Goal: Information Seeking & Learning: Check status

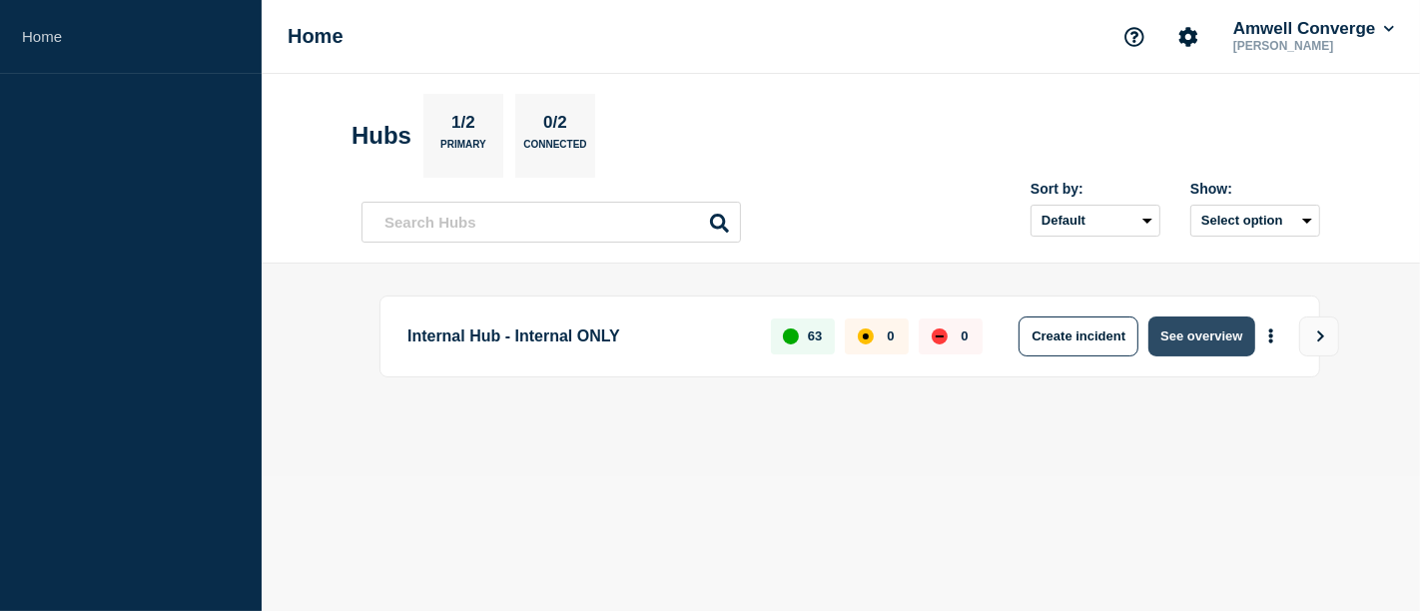
click at [1202, 326] on button "See overview" at bounding box center [1202, 337] width 106 height 40
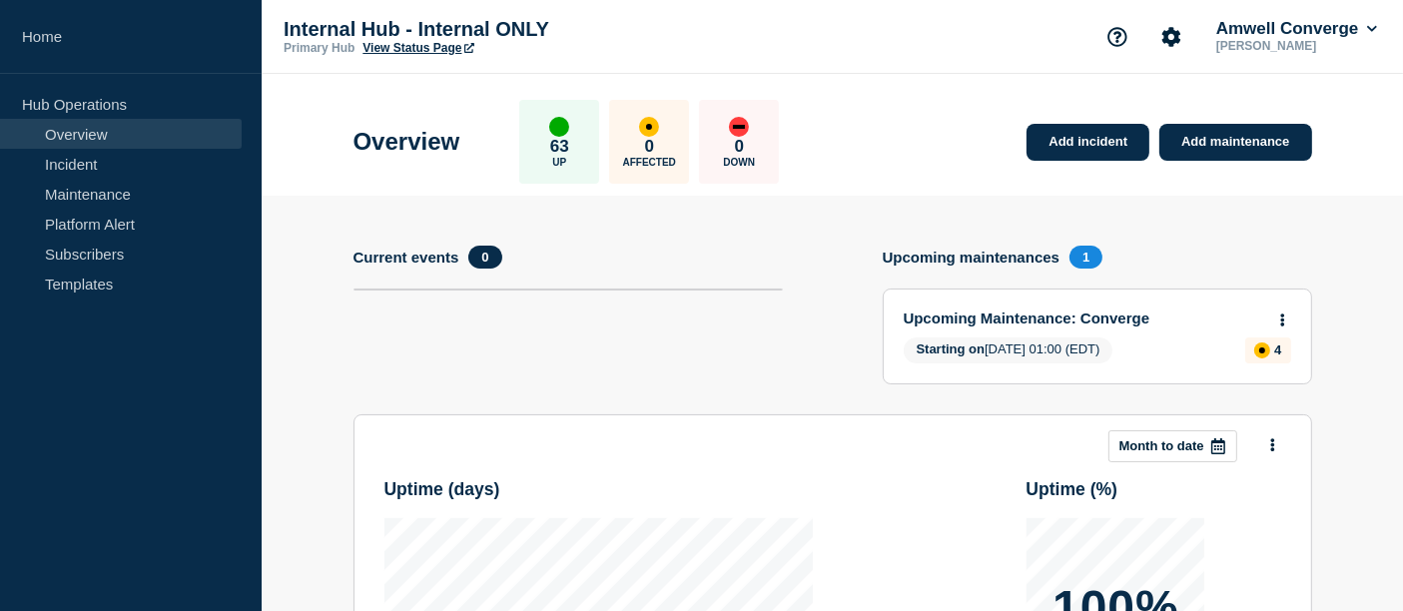
click at [958, 255] on h4 "Upcoming maintenances" at bounding box center [972, 257] width 178 height 17
click at [1046, 317] on link "Upcoming Maintenance: Converge" at bounding box center [1084, 318] width 361 height 17
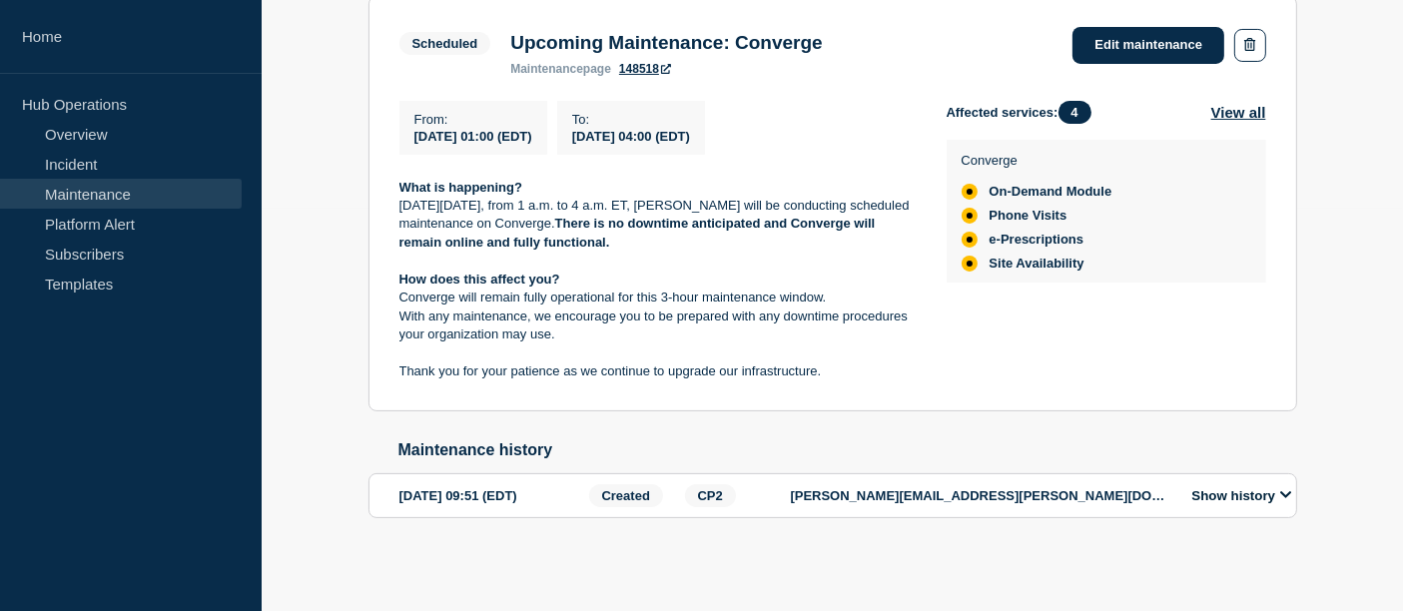
scroll to position [302, 0]
